Goal: Find specific fact: Find specific fact

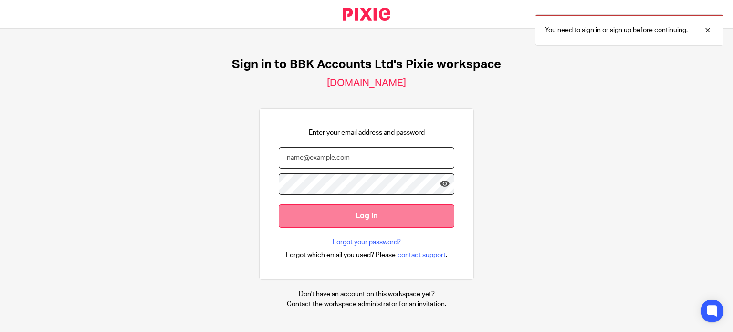
type input "matt@bbkaccounts.co.uk"
click at [363, 217] on input "Log in" at bounding box center [367, 215] width 176 height 23
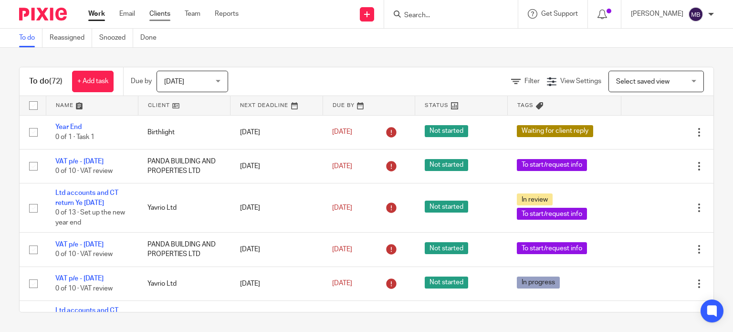
click at [159, 11] on link "Clients" at bounding box center [159, 14] width 21 height 10
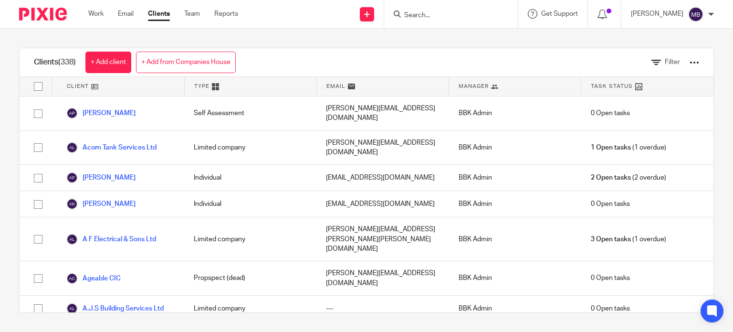
click at [447, 13] on input "Search" at bounding box center [446, 15] width 86 height 9
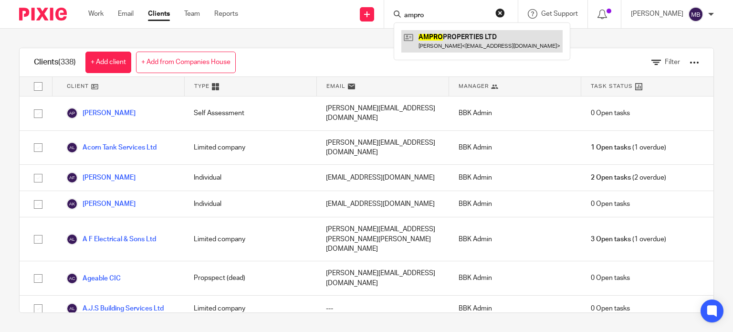
type input "ampro"
click at [467, 38] on link at bounding box center [481, 41] width 161 height 22
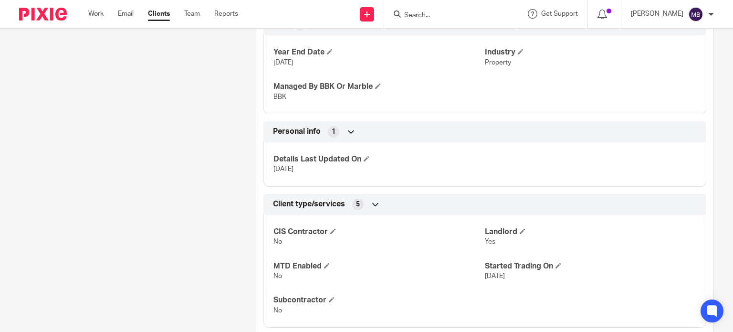
scroll to position [564, 0]
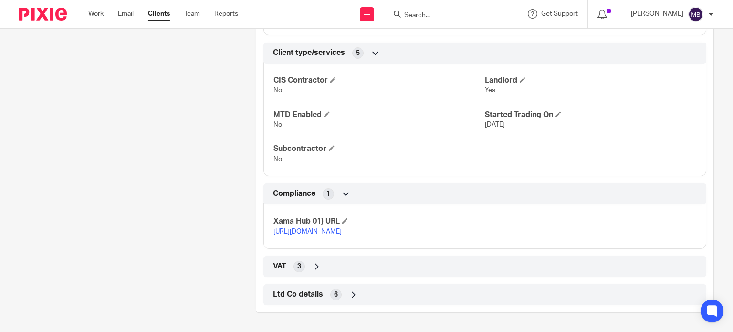
click at [444, 297] on div "Ltd Co details 6" at bounding box center [485, 294] width 429 height 16
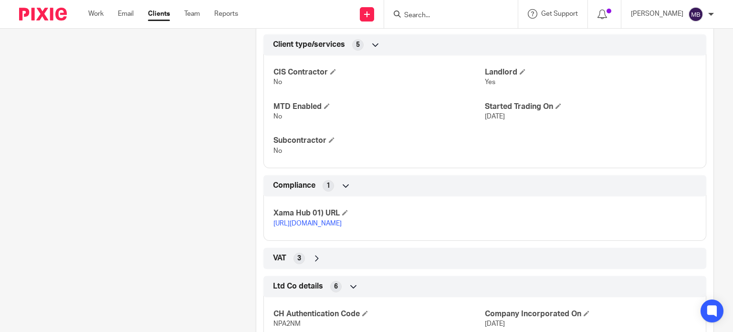
scroll to position [676, 0]
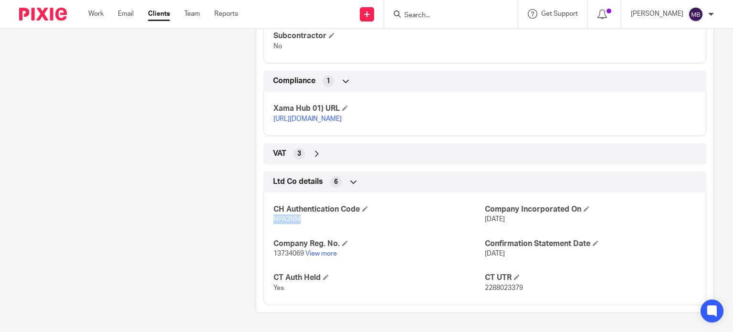
drag, startPoint x: 298, startPoint y: 219, endPoint x: 267, endPoint y: 219, distance: 30.5
click at [267, 219] on div "CH Authentication Code NPA2NM Company Incorporated On 10 Nov 2021 Company Reg. …" at bounding box center [484, 245] width 443 height 120
copy span "NPA2NM"
drag, startPoint x: 521, startPoint y: 286, endPoint x: 480, endPoint y: 290, distance: 40.8
click at [485, 290] on p "2288023379" at bounding box center [590, 288] width 211 height 10
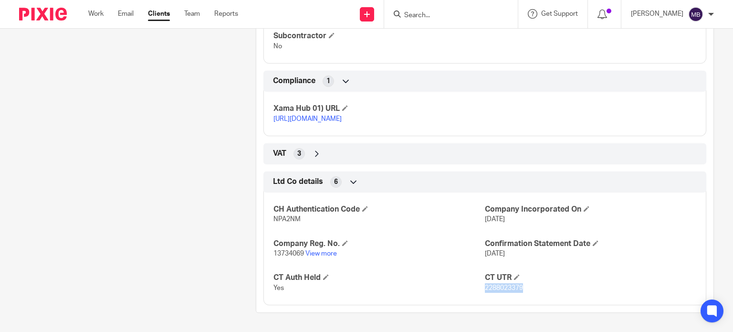
copy span "2288023379"
